Goal: Task Accomplishment & Management: Use online tool/utility

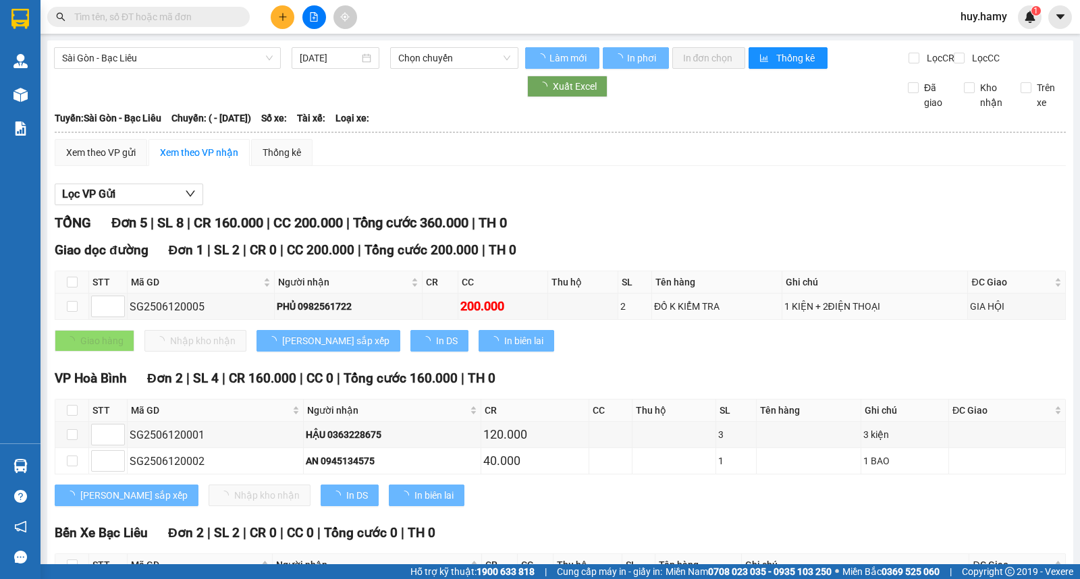
type input "[DATE]"
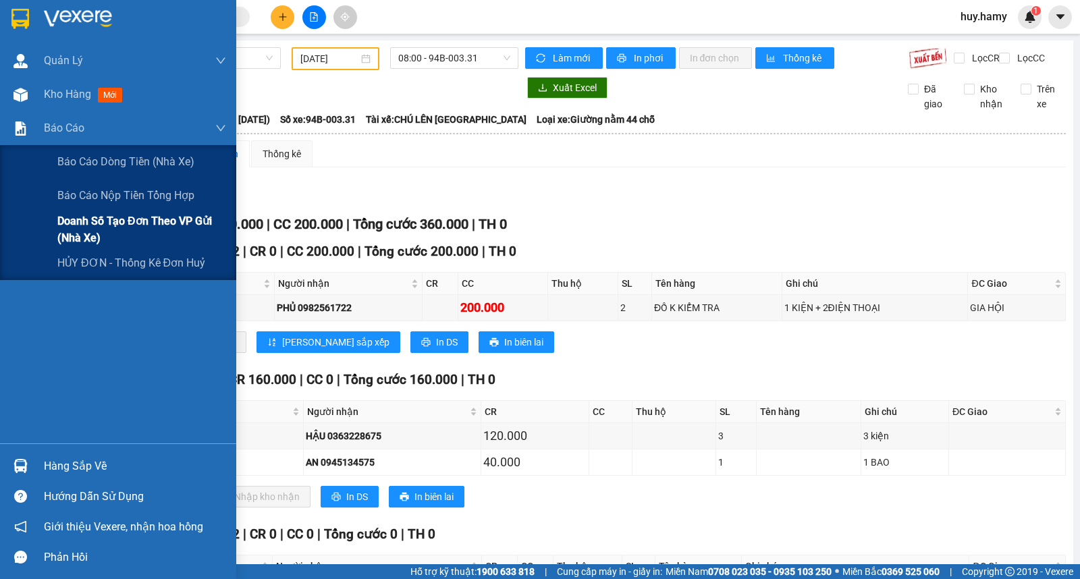
click at [133, 216] on span "Doanh số tạo đơn theo VP gửi (nhà xe)" at bounding box center [141, 230] width 169 height 34
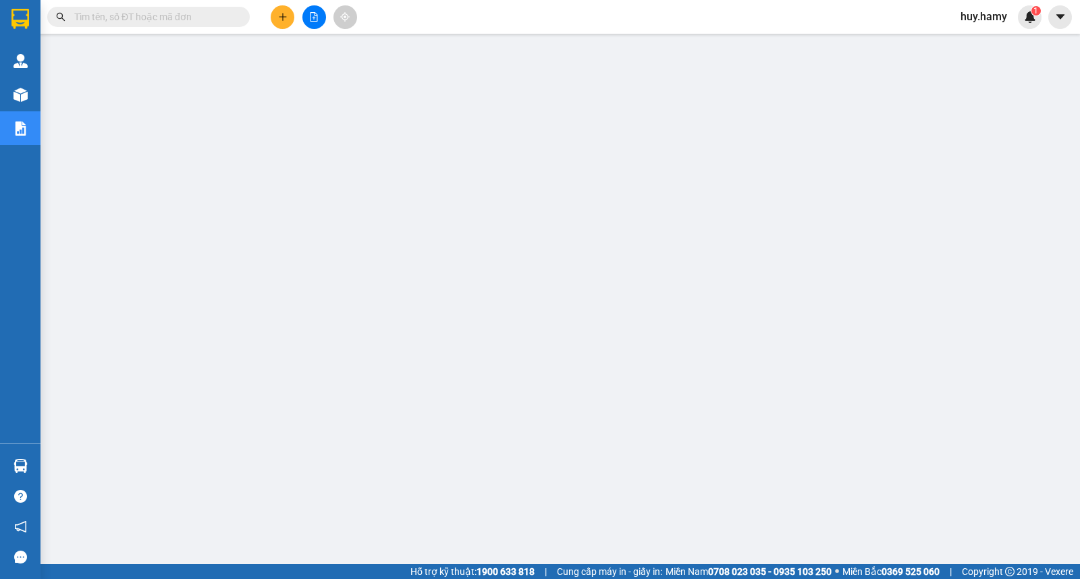
click at [163, 19] on input "text" at bounding box center [153, 16] width 159 height 15
paste input "0819353564"
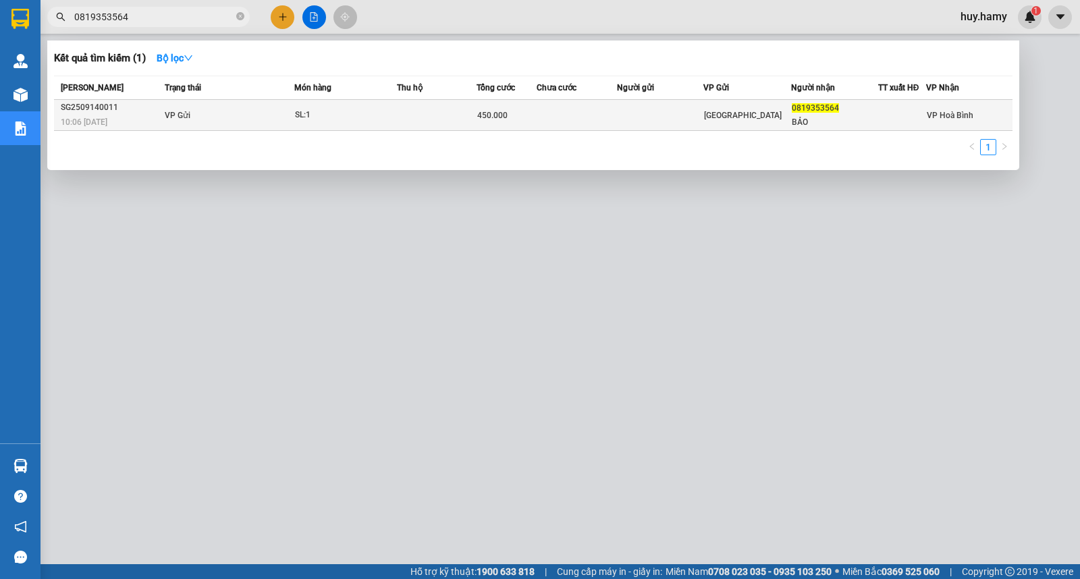
type input "0819353564"
click at [251, 115] on td "VP Gửi" at bounding box center [227, 115] width 133 height 31
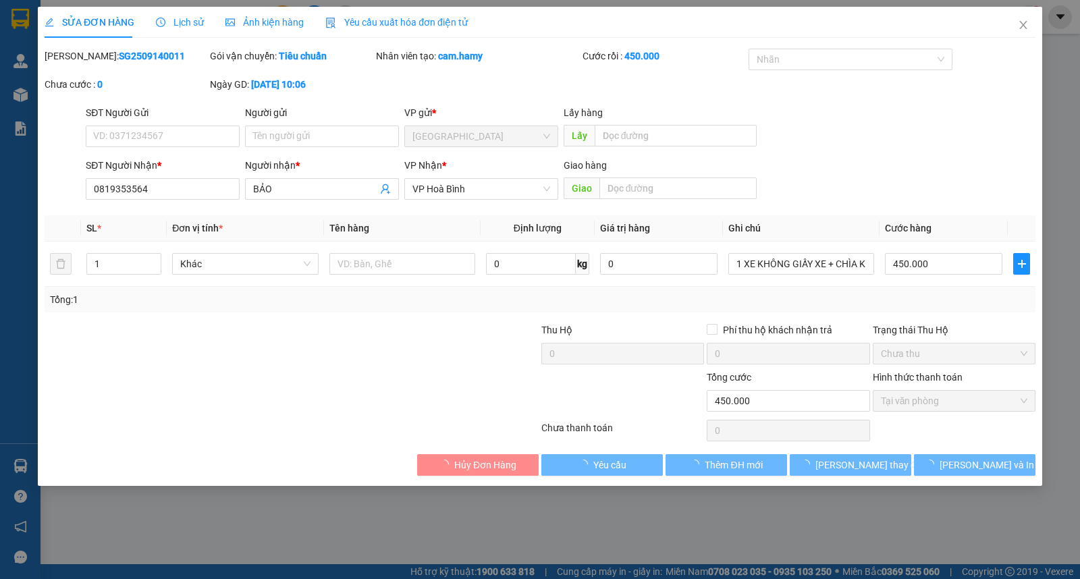
type input "0819353564"
type input "BẢO"
type input "450.000"
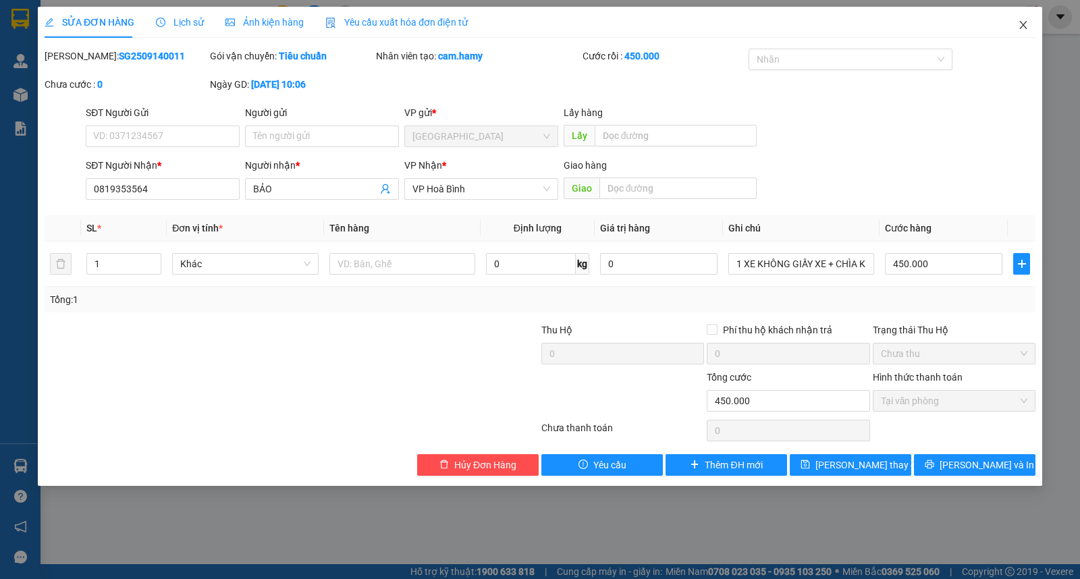
click at [1029, 25] on span "Close" at bounding box center [1024, 26] width 38 height 38
